Goal: Task Accomplishment & Management: Manage account settings

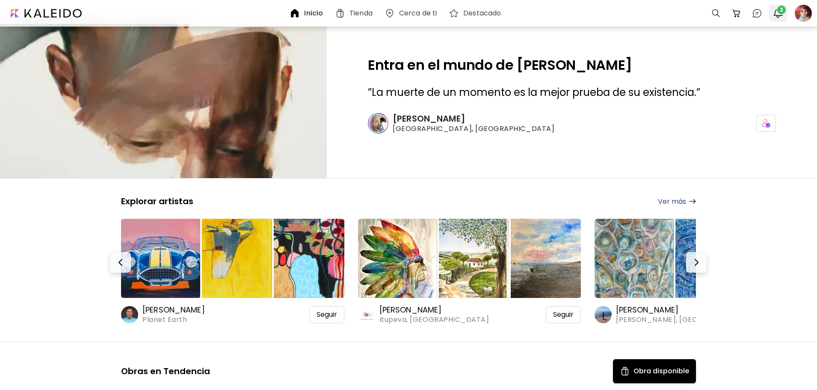
click at [780, 12] on span "2" at bounding box center [781, 10] width 9 height 9
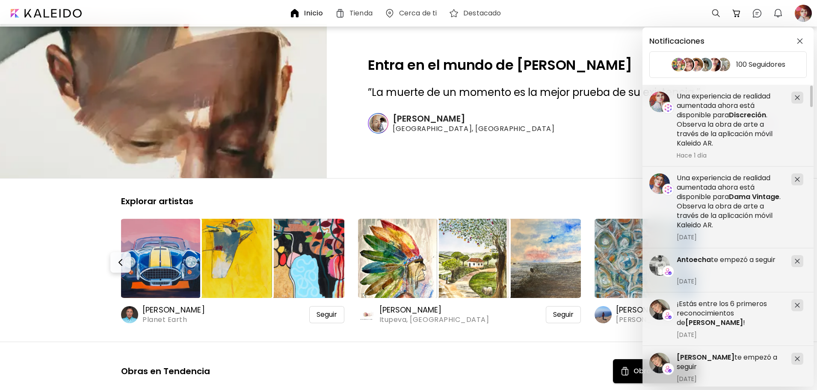
click at [806, 12] on div "Notificaciones 100 Seguidores ¡Estás entre los 6 primeros reconocimientos de [P…" at bounding box center [408, 195] width 817 height 390
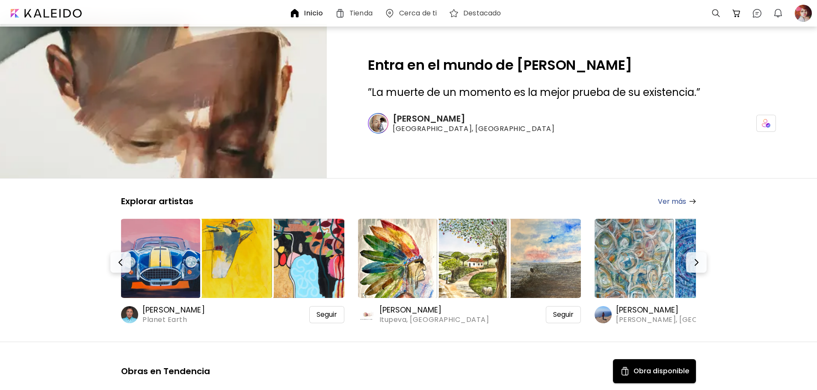
click at [806, 12] on div at bounding box center [803, 13] width 19 height 19
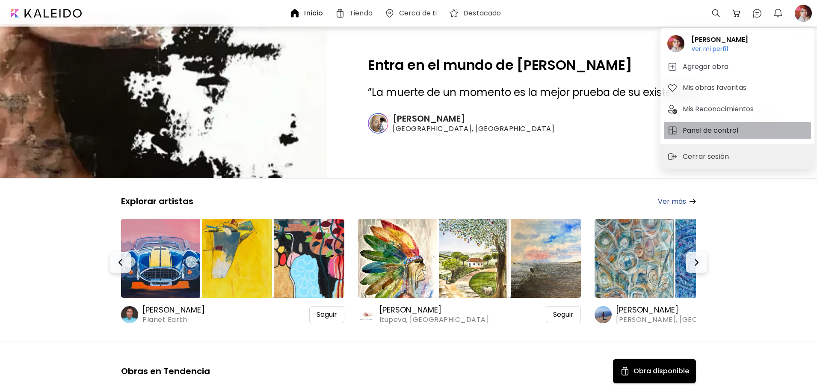
click at [727, 125] on h5 "Panel de control" at bounding box center [712, 130] width 58 height 10
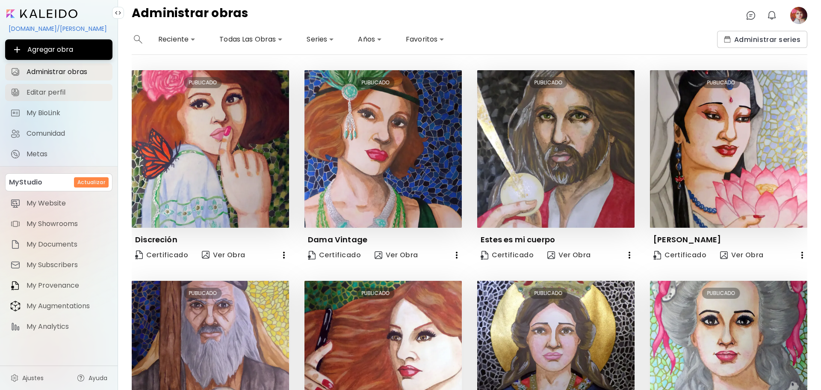
click at [57, 96] on span "Editar perfil" at bounding box center [67, 92] width 81 height 9
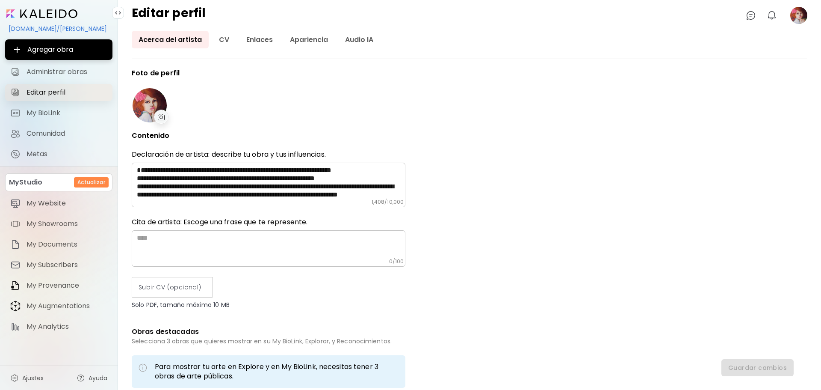
type input "*********"
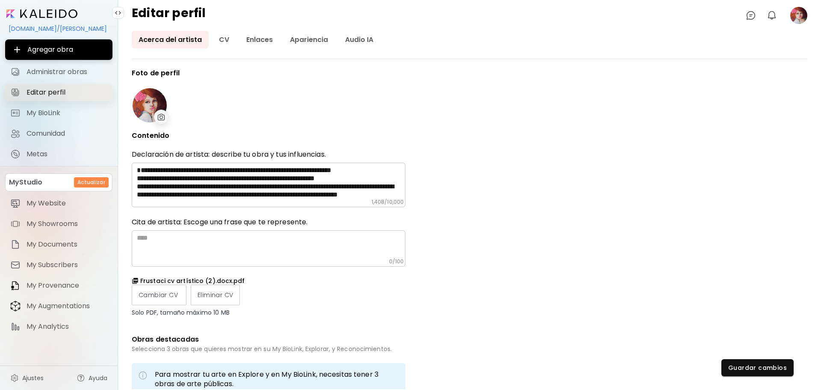
type input "**********"
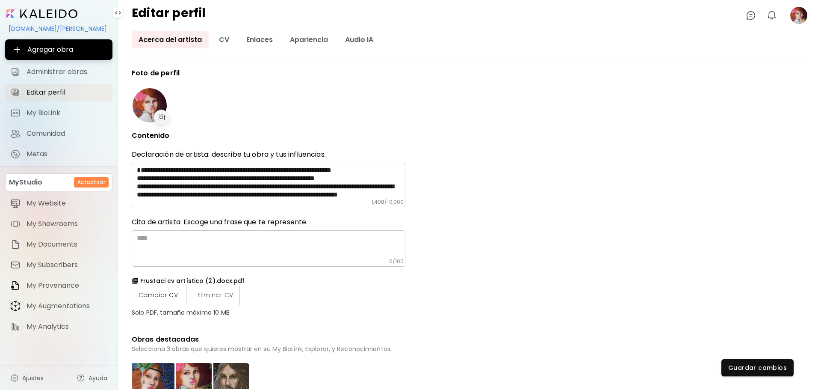
click at [166, 301] on label "Cambiar CV" at bounding box center [159, 294] width 55 height 21
click at [0, 0] on input "Cambiar CV" at bounding box center [0, 0] width 0 height 0
click at [753, 365] on span "Guardar cambios" at bounding box center [758, 367] width 59 height 9
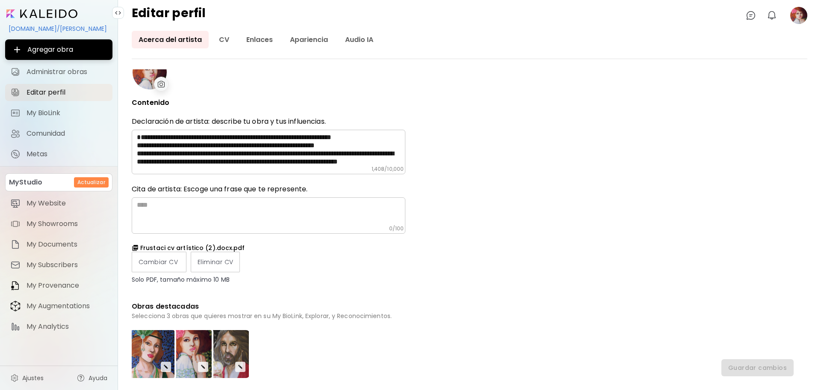
scroll to position [171, 0]
